Goal: Task Accomplishment & Management: Use online tool/utility

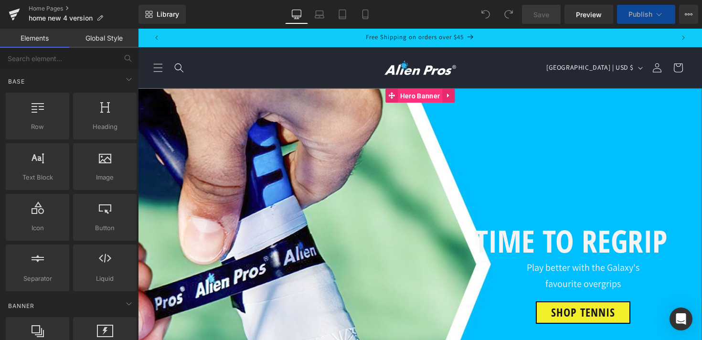
click at [417, 98] on span "Hero Banner" at bounding box center [420, 96] width 44 height 14
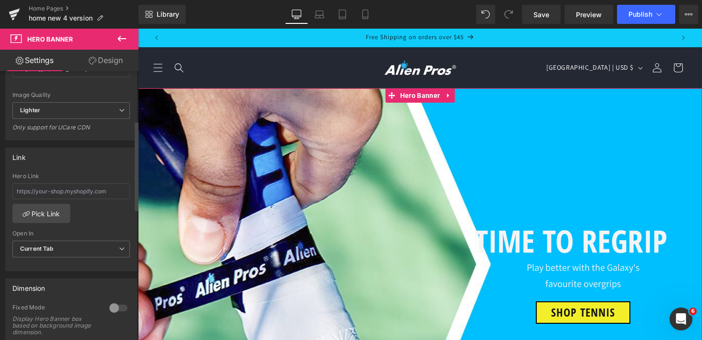
scroll to position [149, 0]
click at [118, 62] on link "Design" at bounding box center [105, 60] width 69 height 21
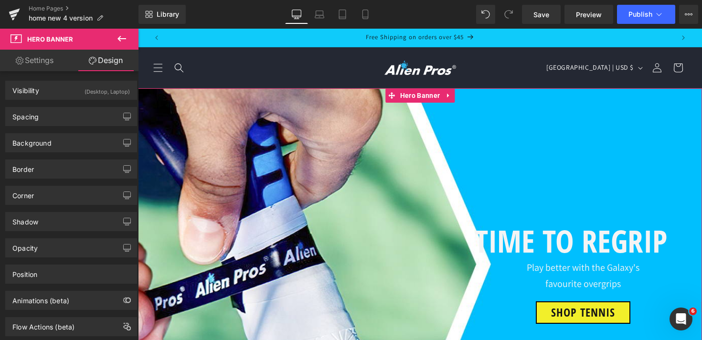
click at [20, 70] on link "Settings" at bounding box center [34, 60] width 69 height 21
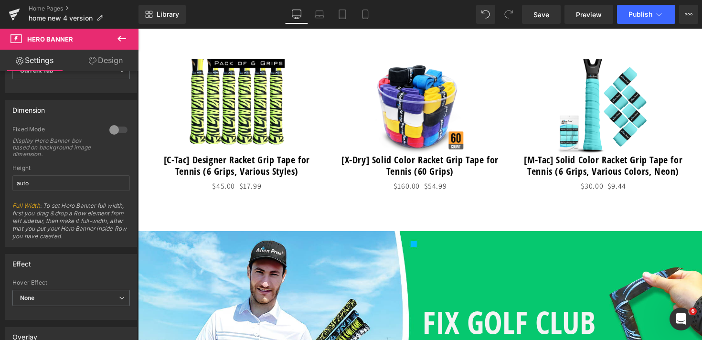
scroll to position [536, 0]
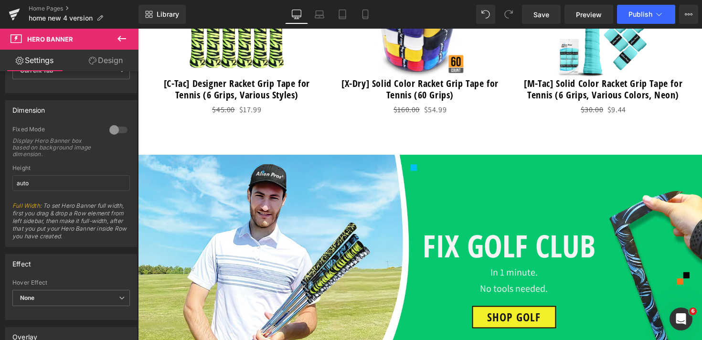
click at [389, 188] on div "Text Block FIX GOLF CLUB Heading In 1 minute. No tools needed. Text Block Shop …" at bounding box center [420, 267] width 564 height 225
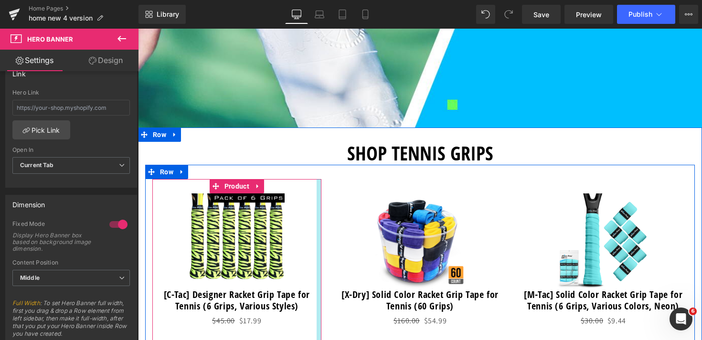
scroll to position [0, 0]
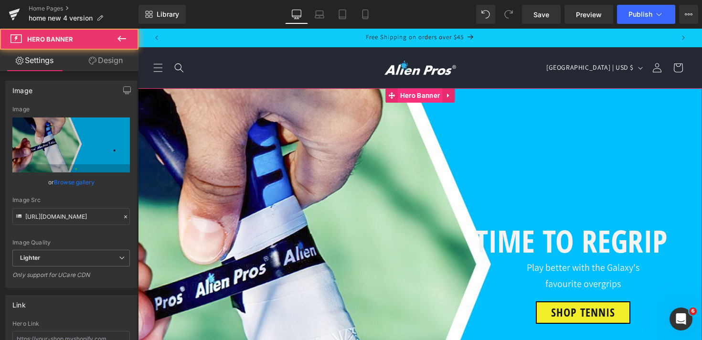
click at [417, 95] on span "Hero Banner" at bounding box center [420, 95] width 44 height 14
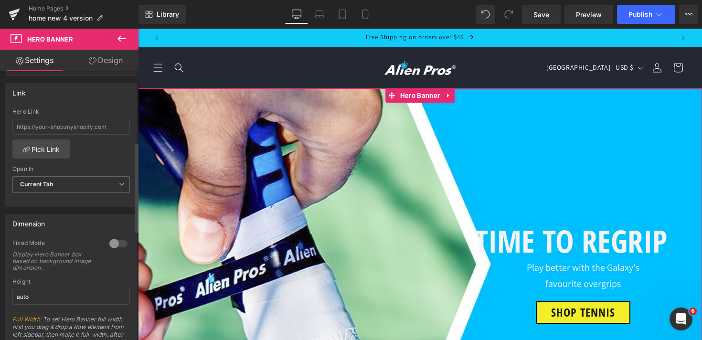
scroll to position [275, 0]
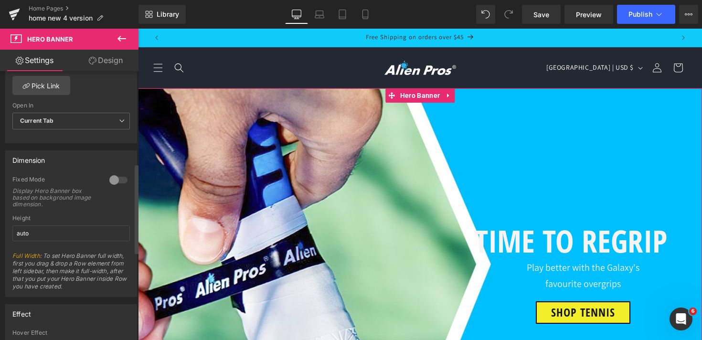
click at [109, 177] on div at bounding box center [118, 179] width 23 height 15
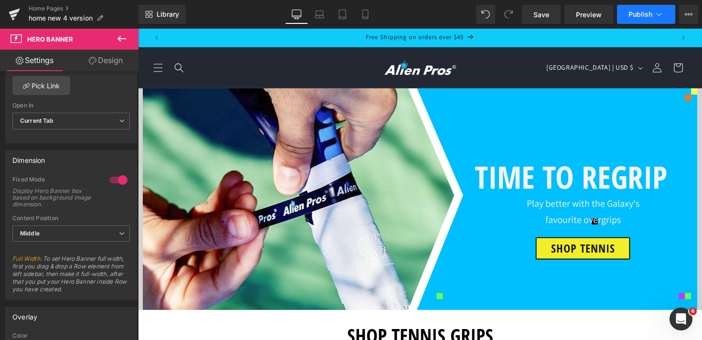
click at [665, 15] on button "Publish" at bounding box center [646, 14] width 58 height 19
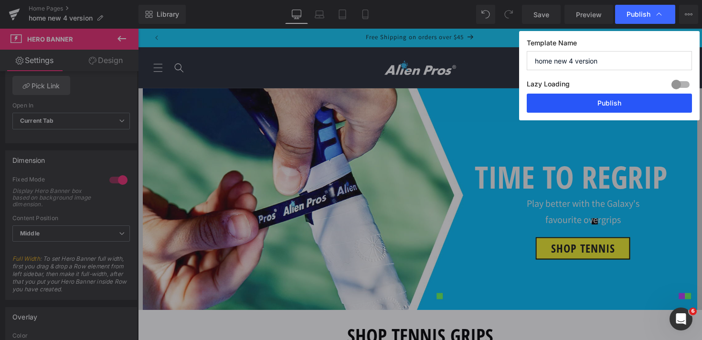
click at [615, 104] on button "Publish" at bounding box center [609, 103] width 165 height 19
